Goal: Communication & Community: Ask a question

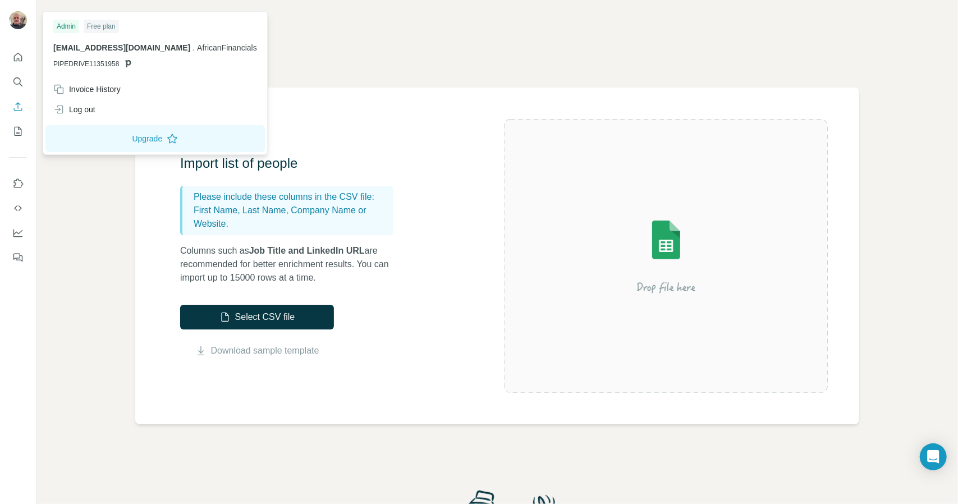
click at [16, 19] on img at bounding box center [18, 20] width 18 height 18
click at [98, 139] on button "Upgrade" at bounding box center [154, 138] width 219 height 27
click at [75, 88] on div "Invoice History" at bounding box center [86, 89] width 67 height 11
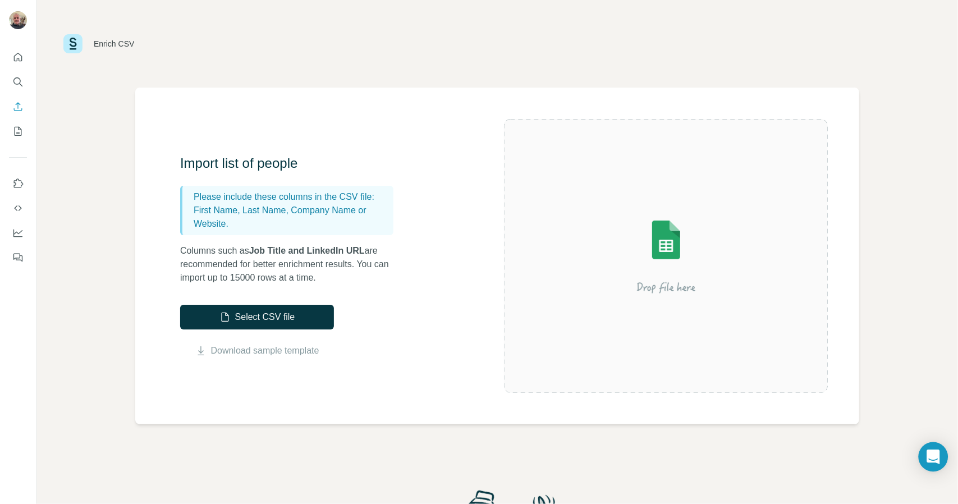
click at [928, 455] on icon "Open Intercom Messenger" at bounding box center [933, 457] width 13 height 15
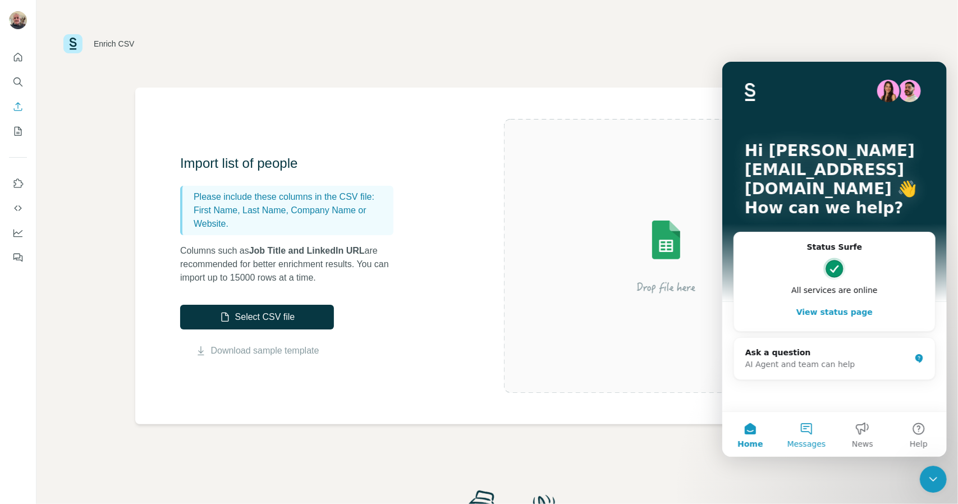
click at [810, 433] on button "Messages" at bounding box center [806, 433] width 56 height 45
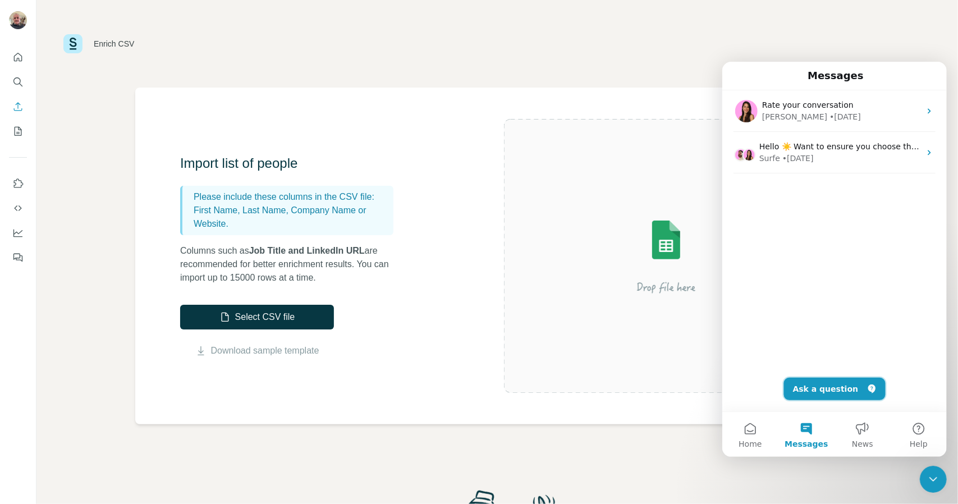
click at [837, 387] on button "Ask a question" at bounding box center [834, 388] width 102 height 22
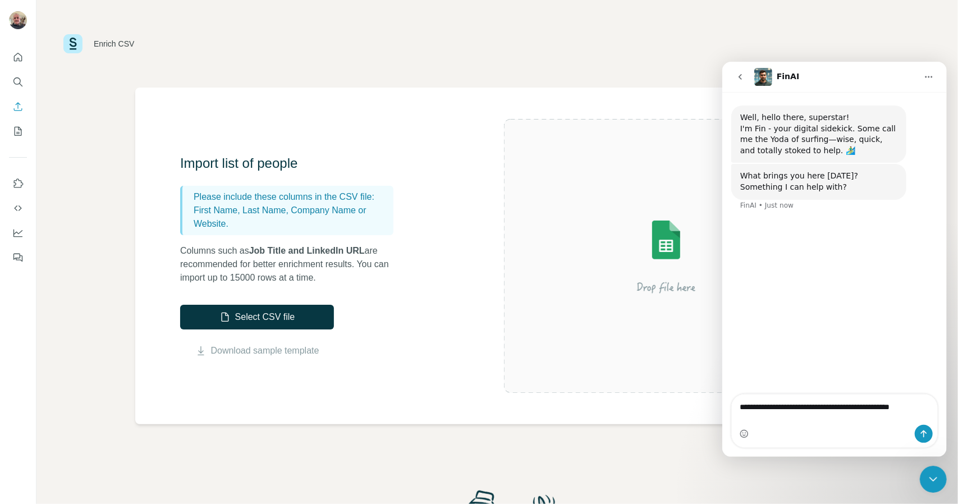
type textarea "**********"
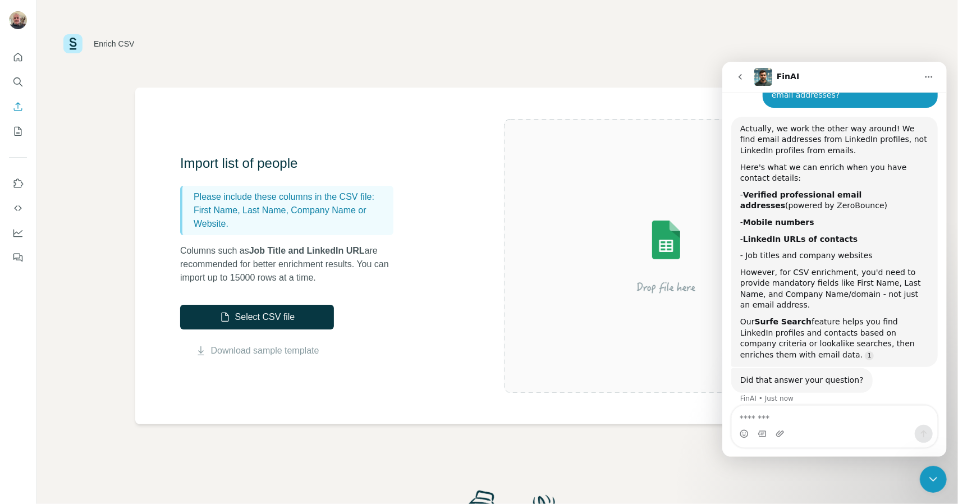
scroll to position [136, 0]
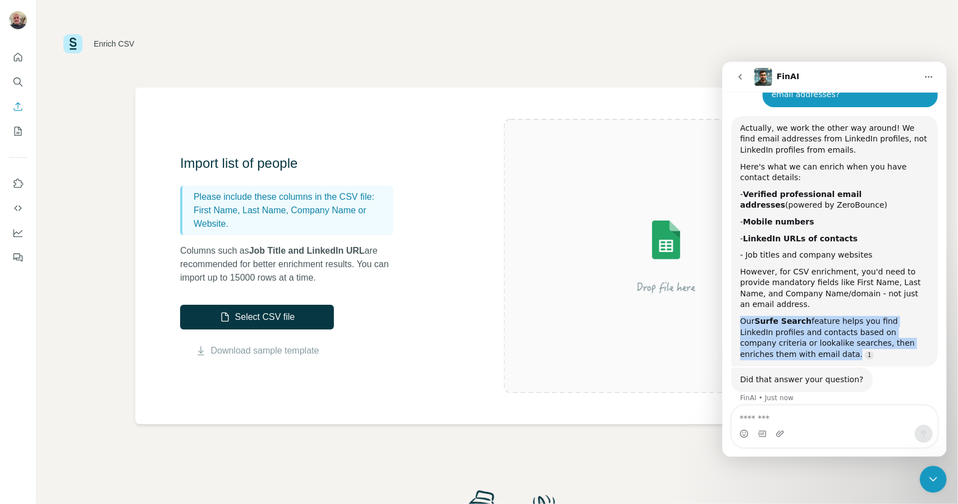
drag, startPoint x: 741, startPoint y: 311, endPoint x: 814, endPoint y: 339, distance: 77.4
click at [814, 339] on div "Our Surfe Search feature helps you find LinkedIn profiles and contacts based on…" at bounding box center [834, 337] width 189 height 44
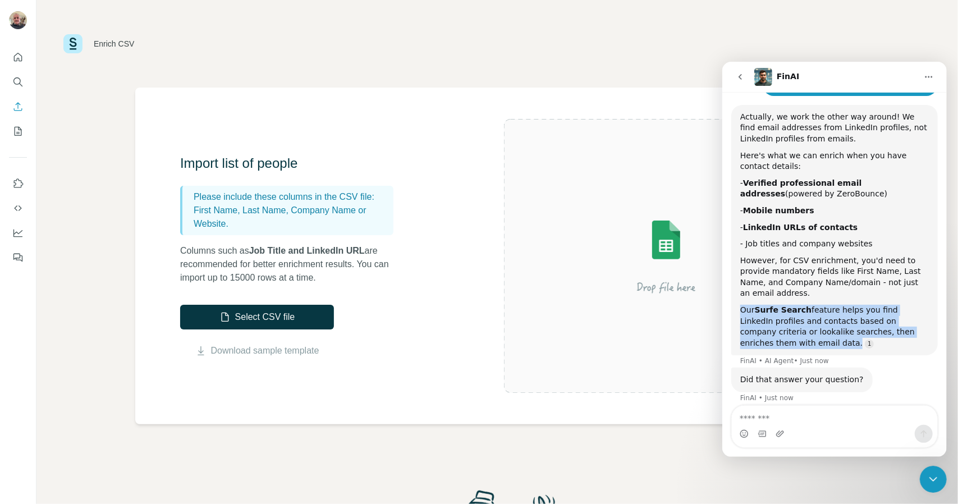
copy div "Our Surfe Search feature helps you find LinkedIn profiles and contacts based on…"
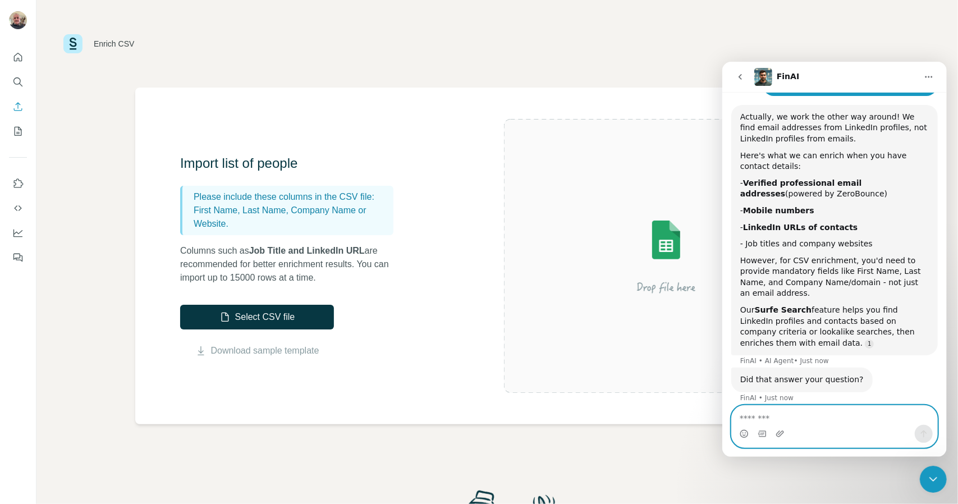
click at [782, 413] on textarea "Message…" at bounding box center [833, 414] width 205 height 19
paste textarea "**********"
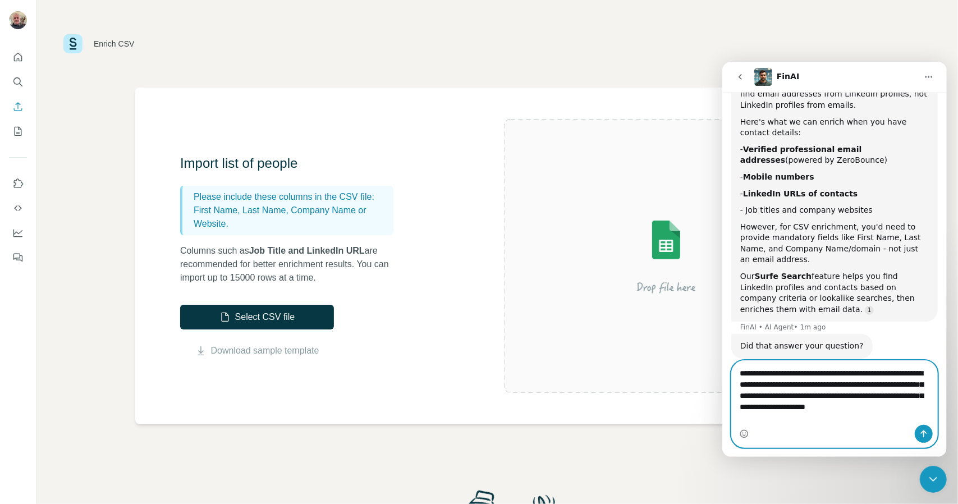
scroll to position [192, 0]
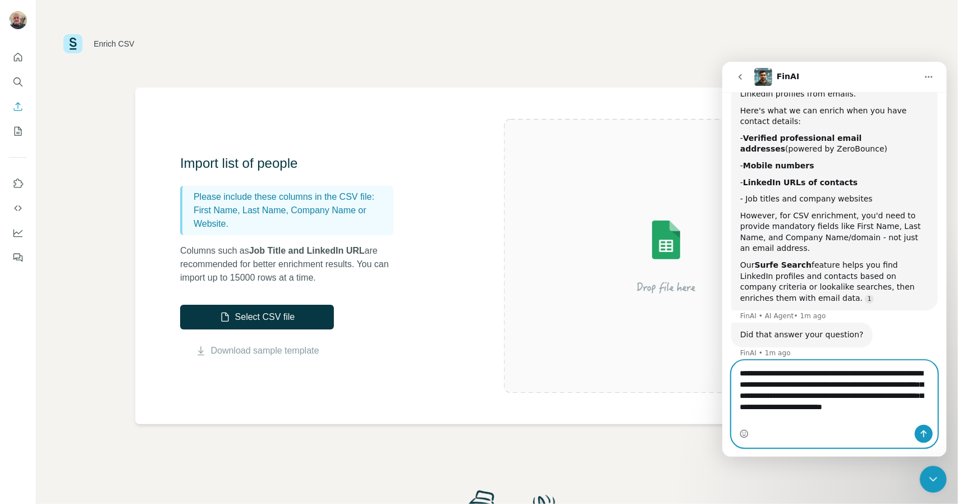
type textarea "**********"
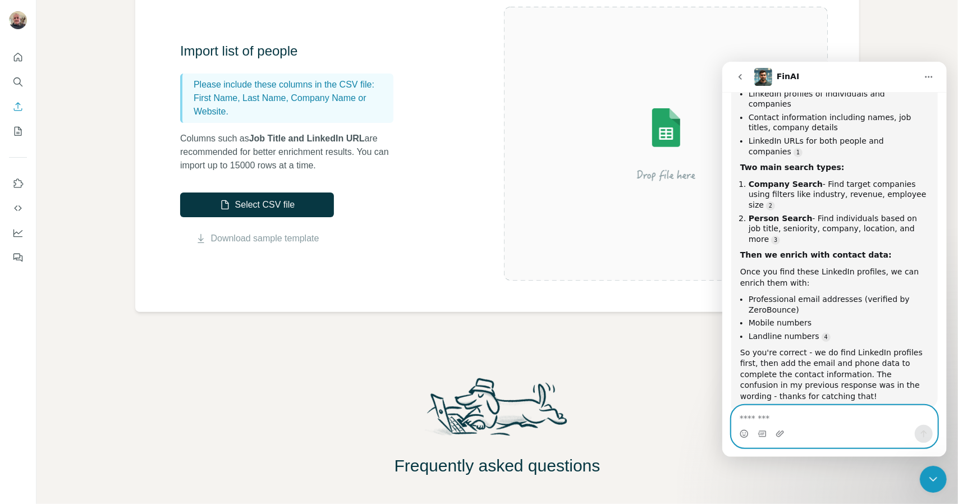
scroll to position [438, 0]
